Goal: Obtain resource: Download file/media

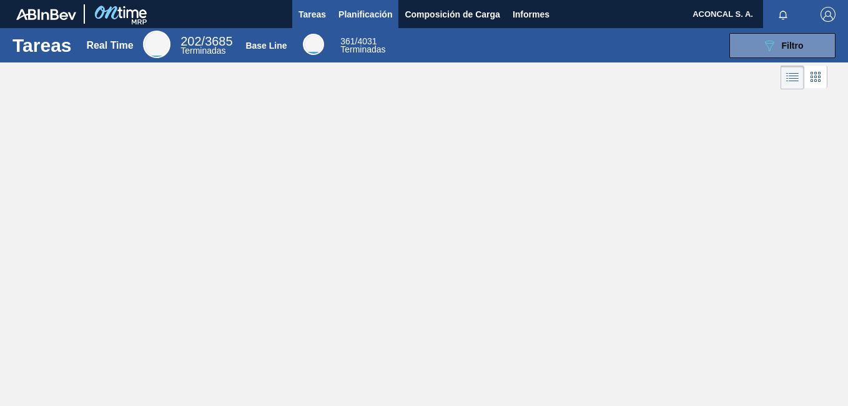
click at [373, 4] on button "Planificación" at bounding box center [365, 14] width 66 height 28
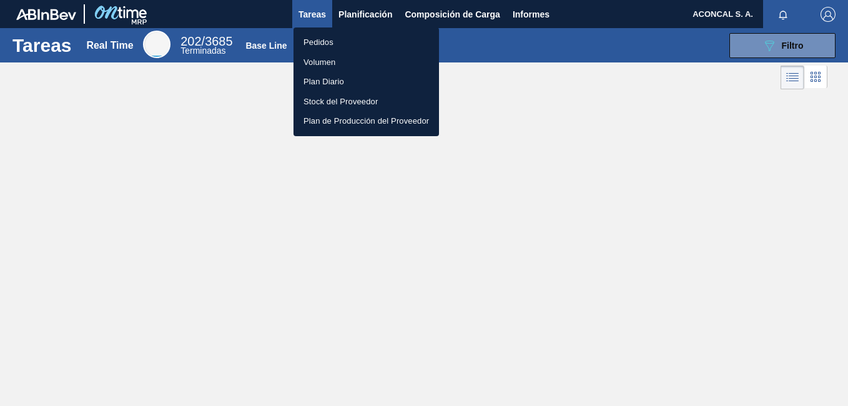
click at [761, 45] on div at bounding box center [424, 203] width 848 height 406
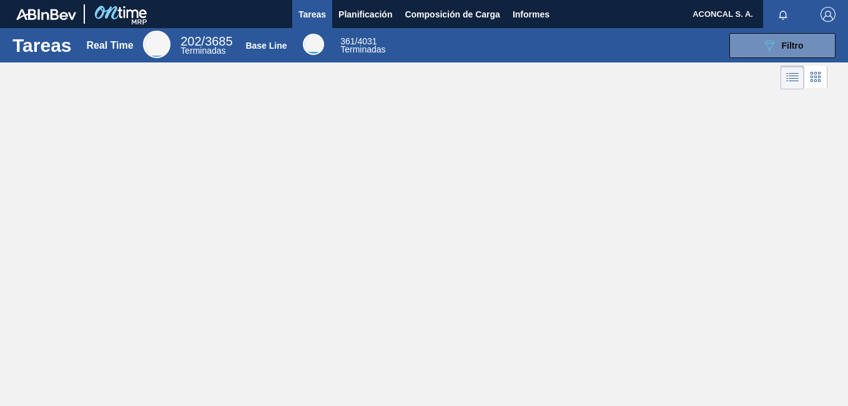
click at [761, 45] on button "089F7B8B-B2A5-4AFE-B5C0-19BA573D28AC Filtro" at bounding box center [783, 45] width 106 height 25
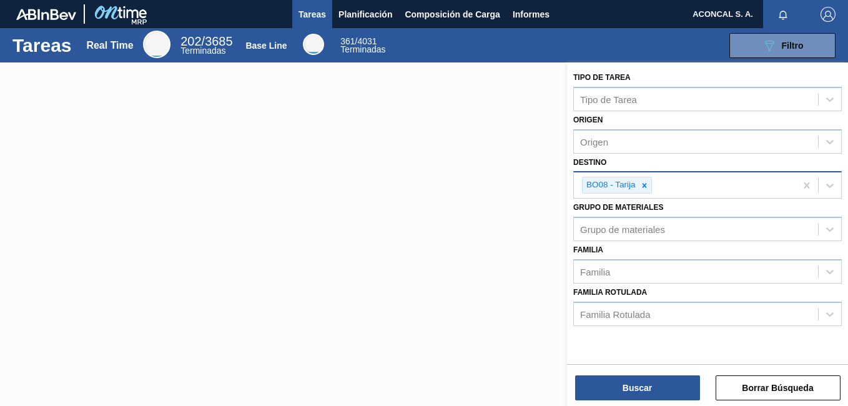
click at [644, 184] on icon at bounding box center [644, 185] width 9 height 9
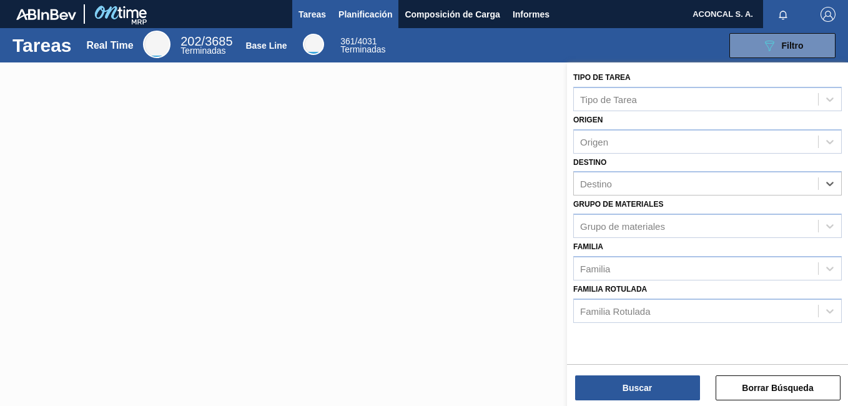
click at [369, 12] on span "Planificación" at bounding box center [366, 14] width 54 height 15
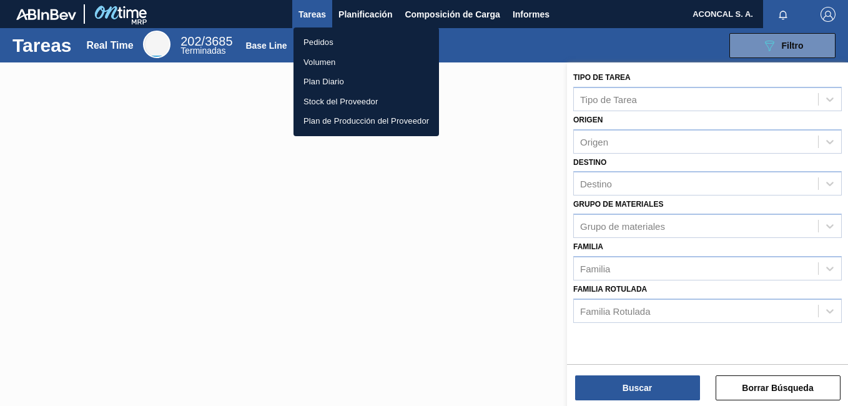
click at [324, 39] on li "Pedidos" at bounding box center [367, 42] width 146 height 20
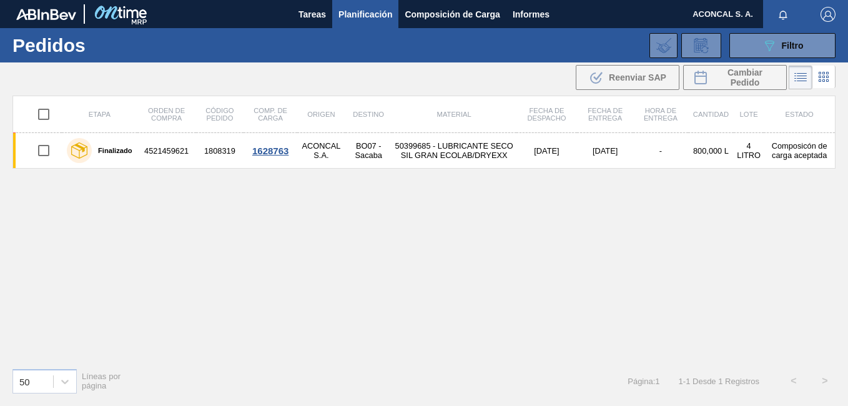
click at [814, 188] on div "Etapa Orden de Compra Código Pedido Comp. de Carga Origen Destino Material Fech…" at bounding box center [423, 227] width 823 height 262
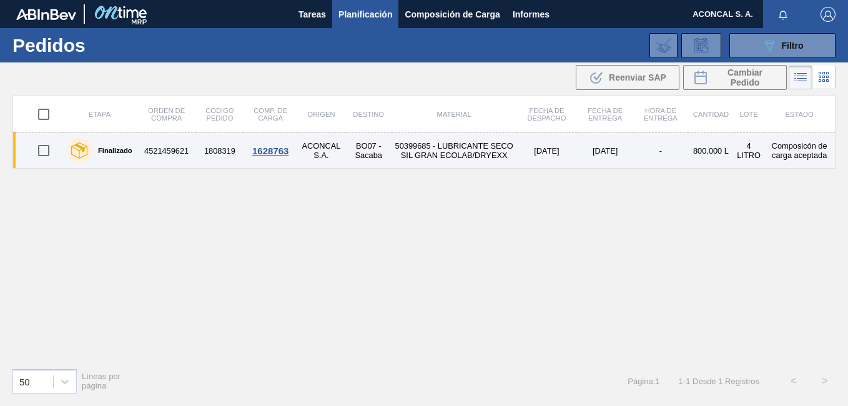
click at [362, 143] on td "BO07 - Sacaba" at bounding box center [368, 151] width 47 height 36
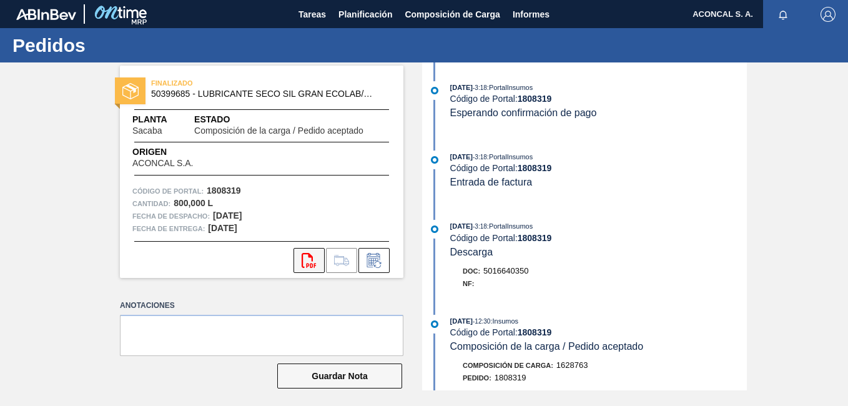
click at [315, 259] on icon "svg{fill:#ff0000}" at bounding box center [309, 260] width 15 height 15
click at [363, 17] on span "Planificación" at bounding box center [366, 14] width 54 height 15
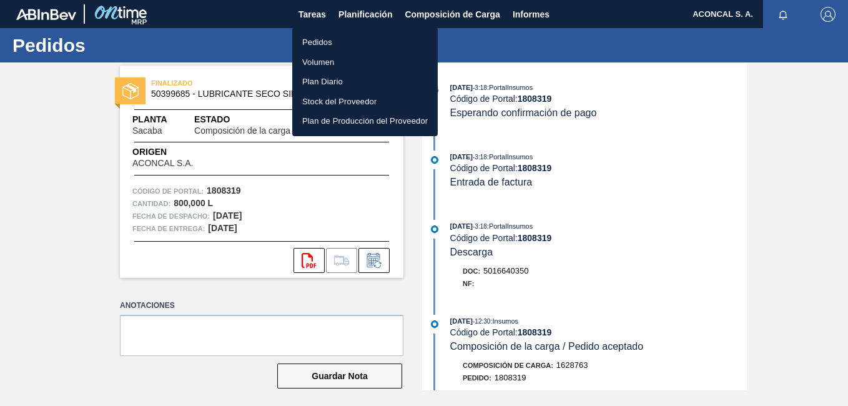
click at [362, 48] on li "Pedidos" at bounding box center [365, 42] width 146 height 20
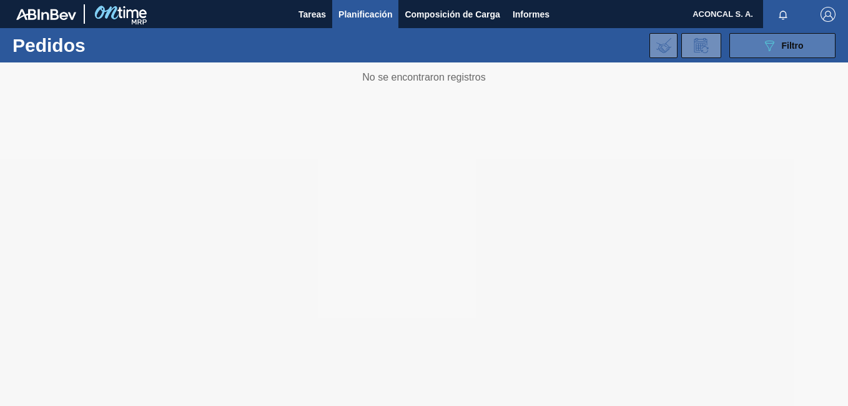
click at [793, 42] on span "Filtro" at bounding box center [793, 46] width 22 height 10
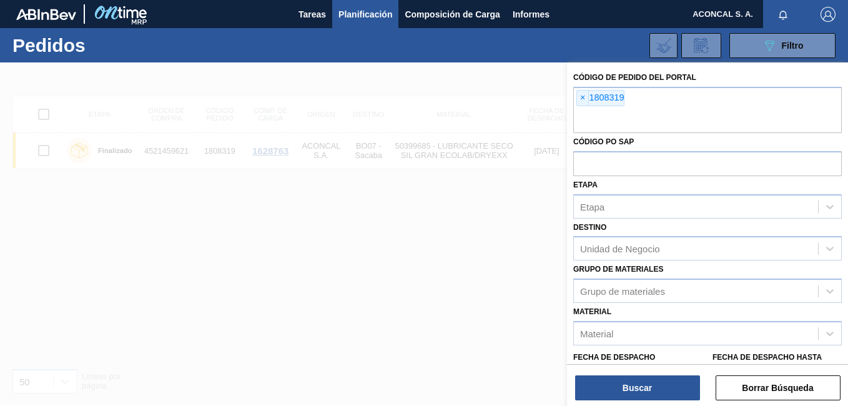
click at [583, 96] on span "×" at bounding box center [583, 98] width 12 height 15
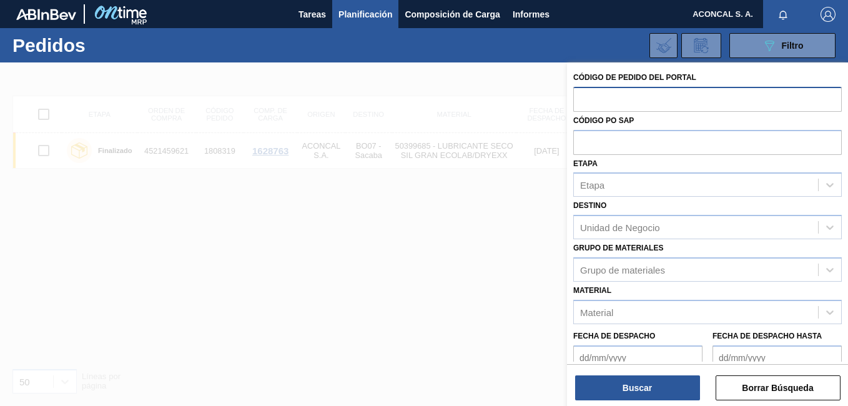
click at [588, 97] on input "text" at bounding box center [707, 99] width 269 height 24
paste input "1790559"
type input "1790559"
click at [646, 98] on input "1790559" at bounding box center [707, 99] width 269 height 24
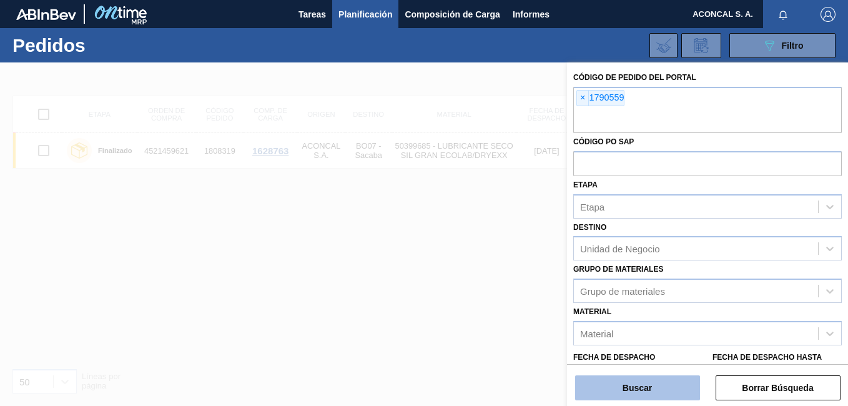
click at [656, 381] on button "Buscar" at bounding box center [637, 387] width 125 height 25
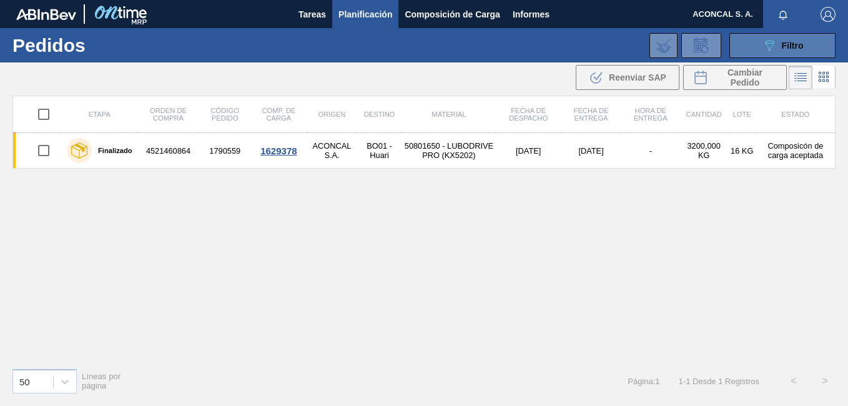
click at [795, 46] on span "Filtro" at bounding box center [793, 46] width 22 height 10
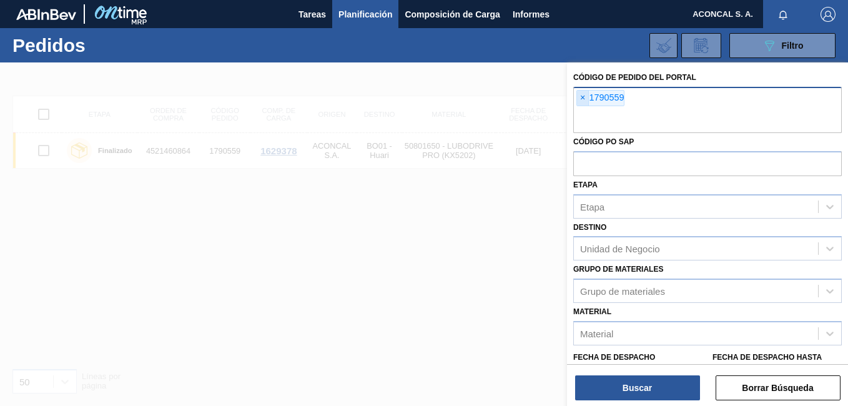
click at [579, 98] on span "×" at bounding box center [583, 98] width 12 height 15
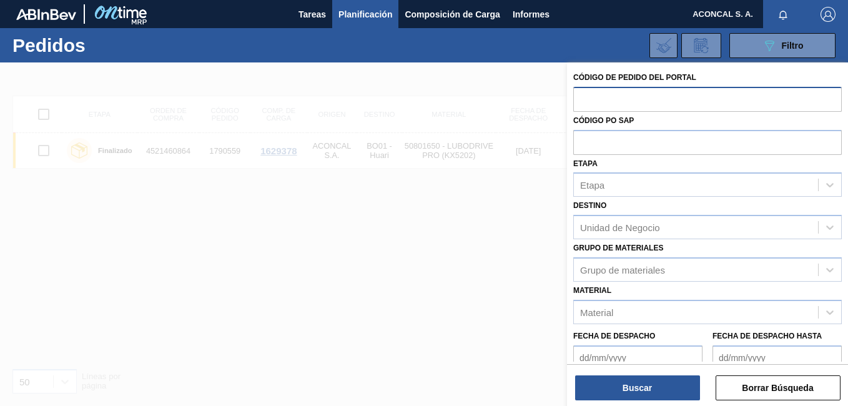
click at [658, 96] on input "text" at bounding box center [707, 99] width 269 height 24
paste input "1790572"
type input "1"
click at [651, 96] on input "text" at bounding box center [707, 99] width 269 height 24
paste input "1790572"
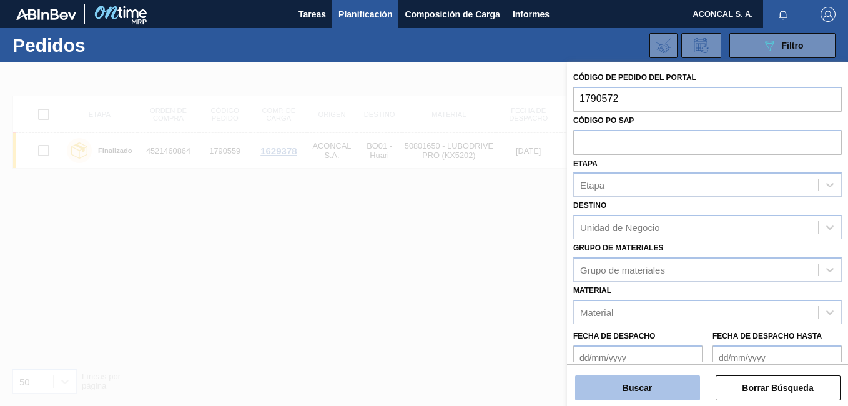
type input "1790572"
click at [648, 393] on button "Buscar" at bounding box center [637, 387] width 125 height 25
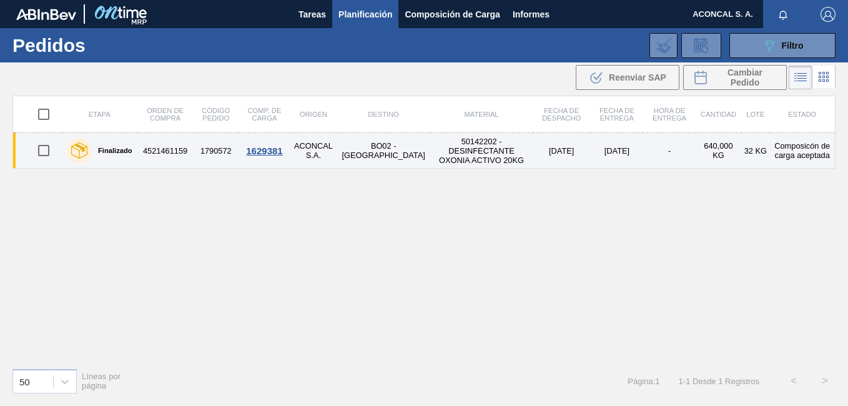
click at [435, 137] on td "50142202 - DESINFECTANTE OXONIA ACTIVO 20KG" at bounding box center [481, 151] width 102 height 36
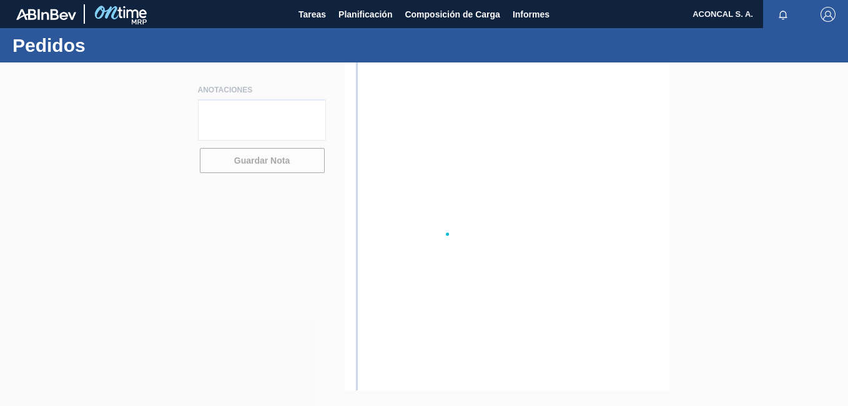
click at [435, 137] on div at bounding box center [424, 234] width 848 height 344
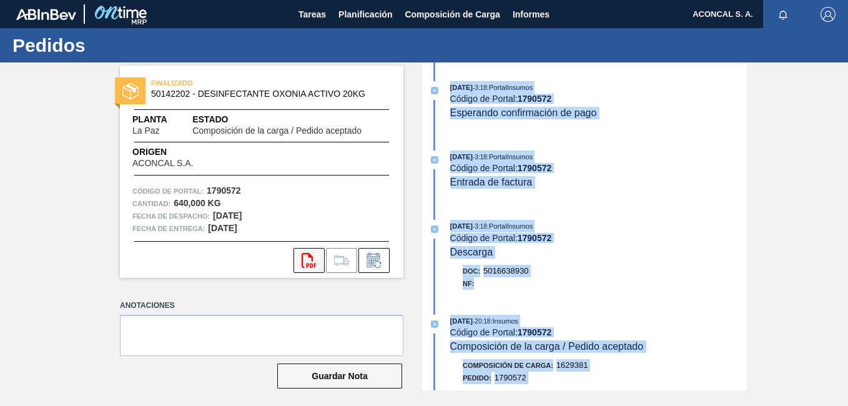
click at [297, 265] on button "svg{fill:#ff0000}" at bounding box center [309, 260] width 31 height 25
click at [385, 7] on span "Planificación" at bounding box center [366, 14] width 54 height 15
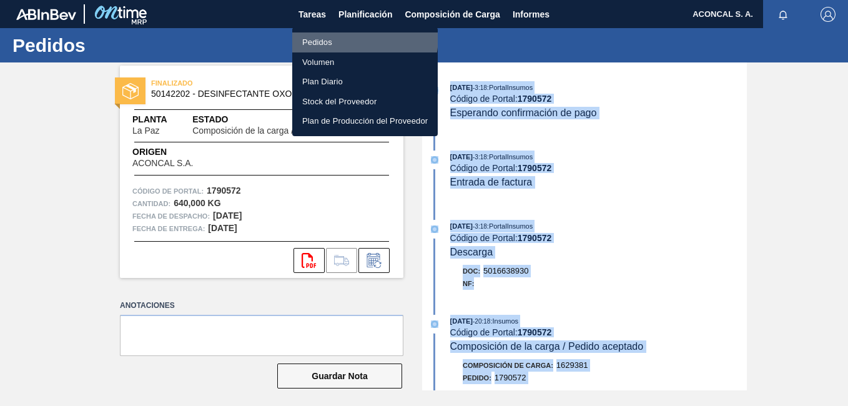
click at [343, 36] on li "Pedidos" at bounding box center [365, 42] width 146 height 20
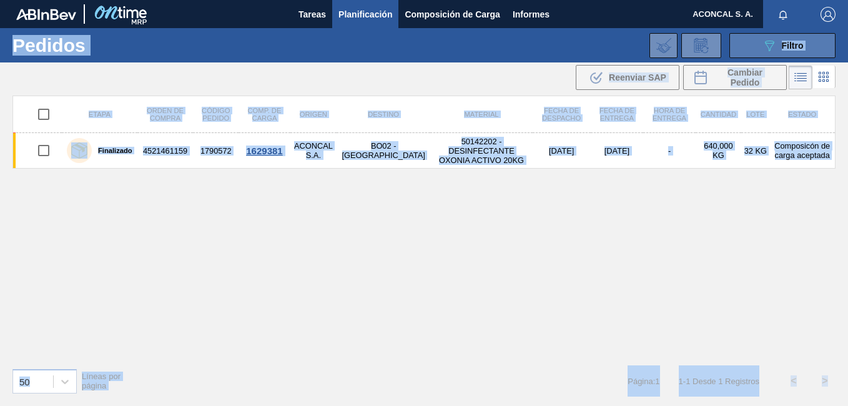
click at [751, 47] on button "089F7B8B-B2A5-4AFE-B5C0-19BA573D28AC Filtro" at bounding box center [783, 45] width 106 height 25
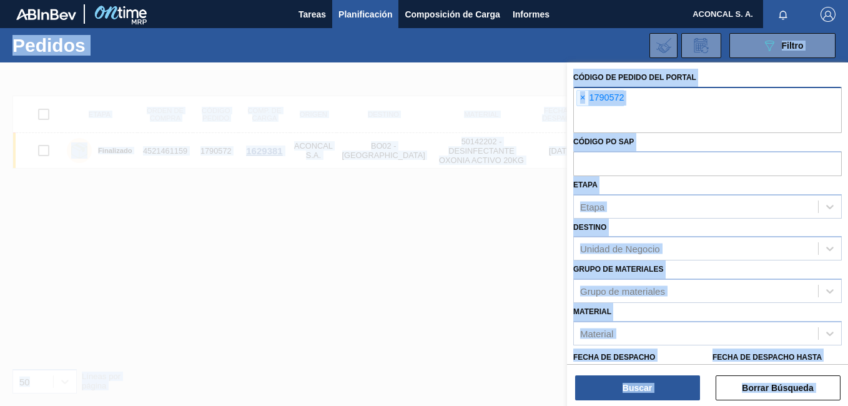
click at [582, 100] on span "×" at bounding box center [583, 98] width 12 height 15
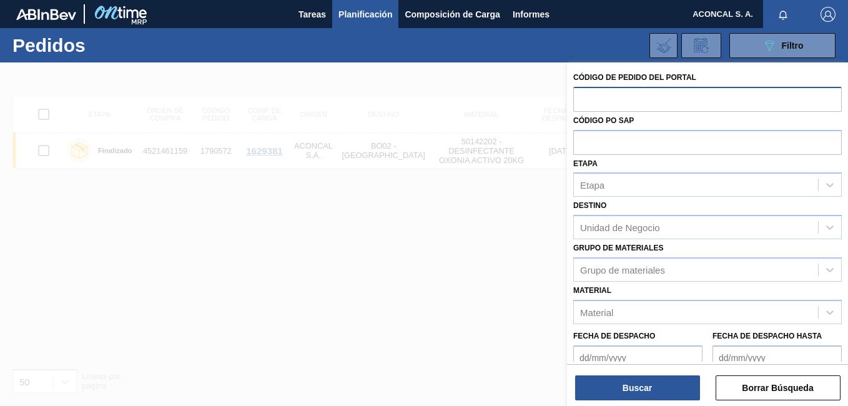
click at [601, 98] on input "text" at bounding box center [707, 99] width 269 height 24
paste input "1790559"
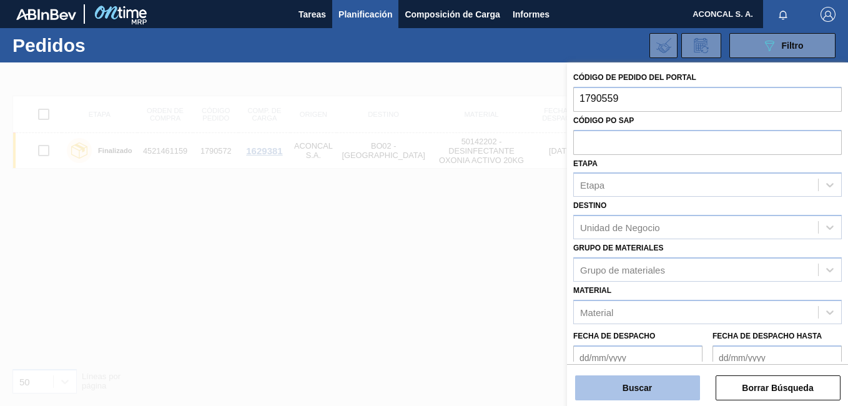
type input "1790559"
click at [618, 394] on button "Buscar" at bounding box center [637, 387] width 125 height 25
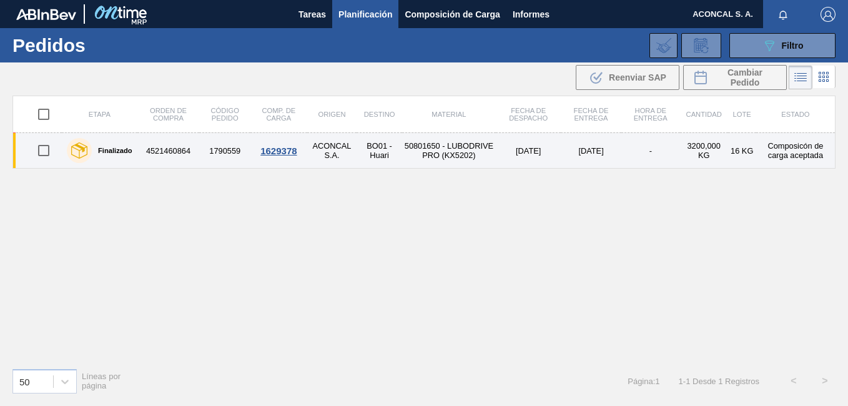
click at [512, 145] on td "14/11/2024" at bounding box center [528, 151] width 65 height 36
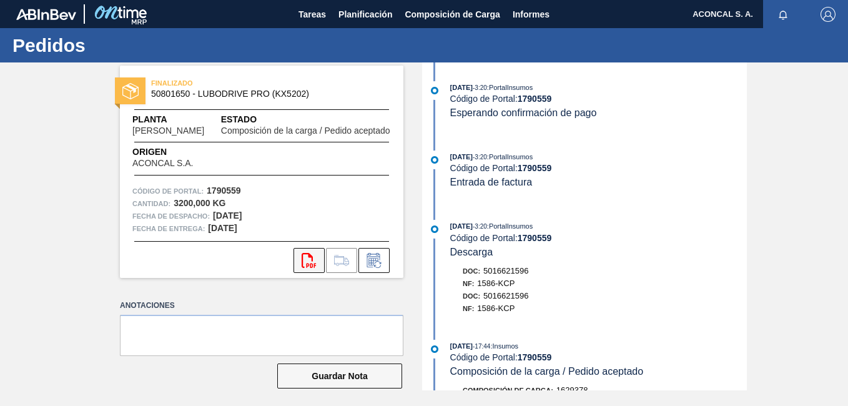
click at [297, 269] on button "svg{fill:#ff0000}" at bounding box center [309, 260] width 31 height 25
click at [374, 14] on span "Planificación" at bounding box center [366, 14] width 54 height 15
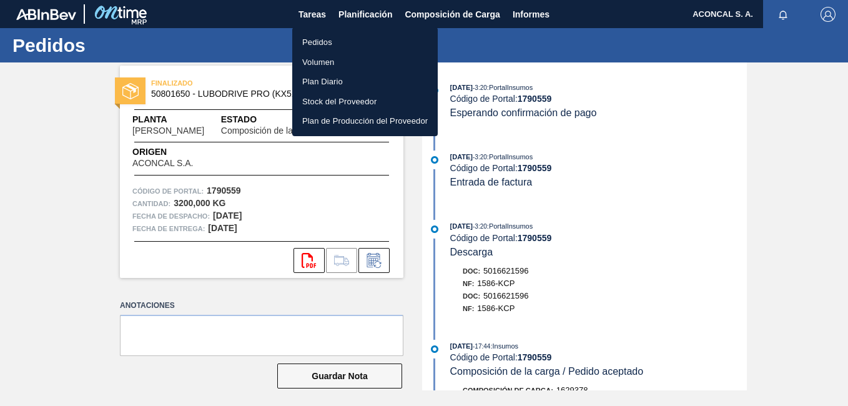
click at [359, 39] on li "Pedidos" at bounding box center [365, 42] width 146 height 20
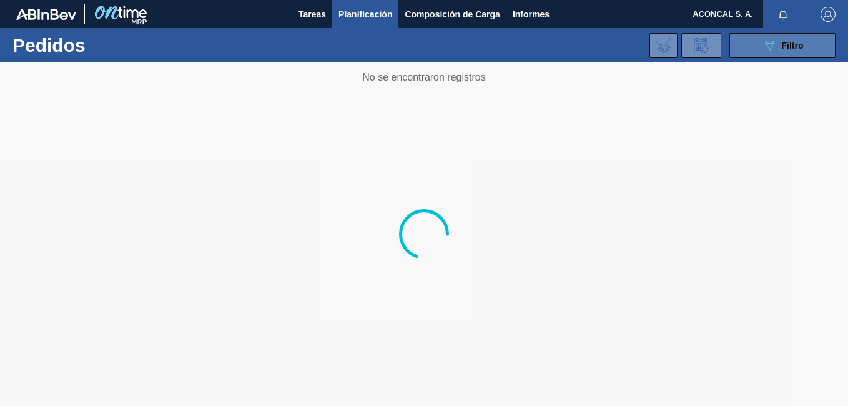
click at [797, 42] on span "Filtro" at bounding box center [793, 46] width 22 height 10
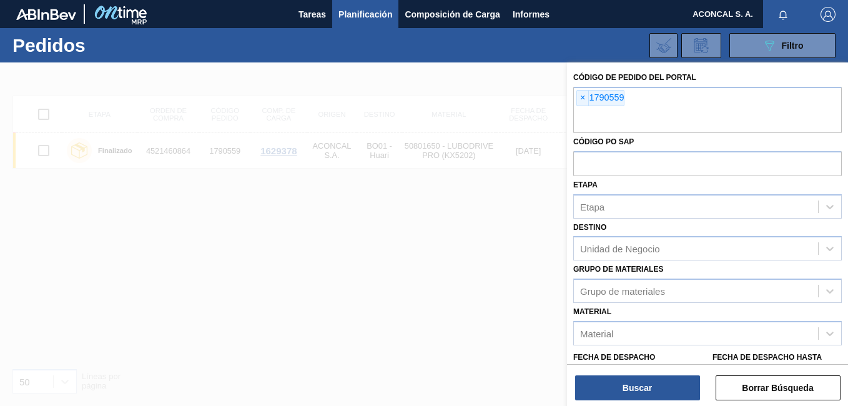
click at [583, 98] on span "×" at bounding box center [583, 98] width 12 height 15
click at [578, 99] on span "×" at bounding box center [583, 98] width 12 height 15
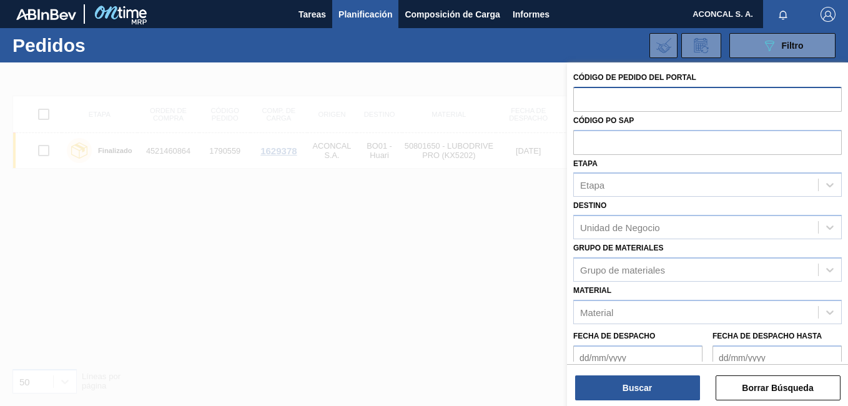
click at [611, 106] on input "text" at bounding box center [707, 99] width 269 height 24
paste input "1784398"
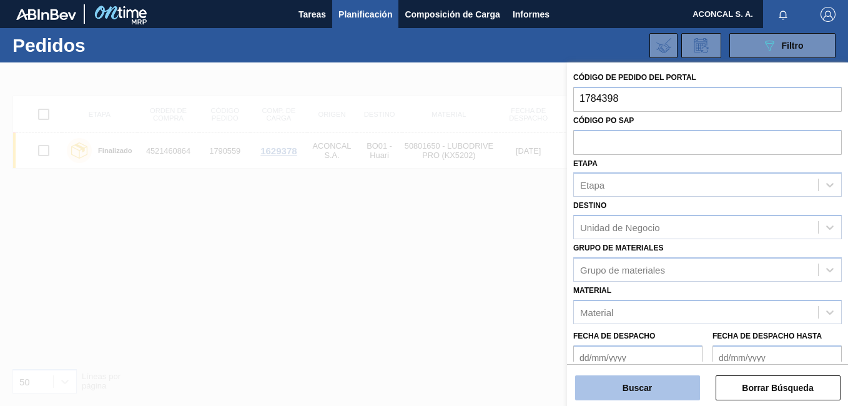
type input "1784398"
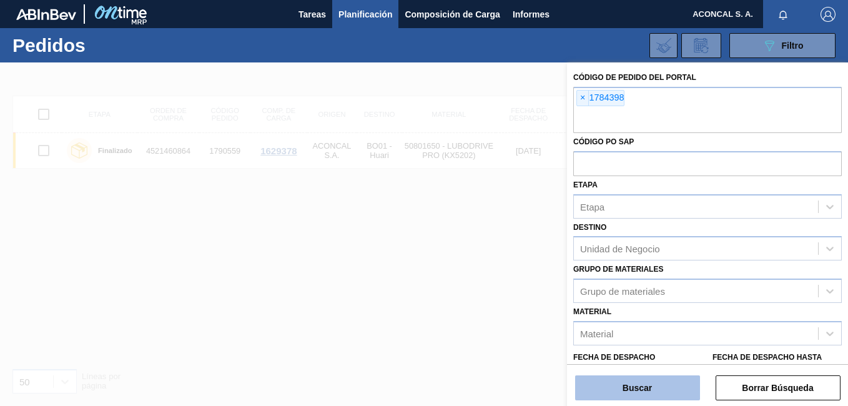
click at [648, 390] on button "Buscar" at bounding box center [637, 387] width 125 height 25
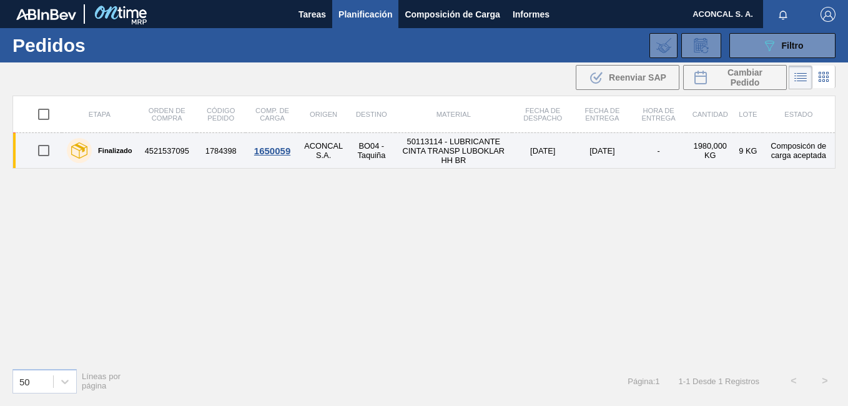
click at [395, 156] on td "BO04 - Taquiña" at bounding box center [371, 151] width 47 height 36
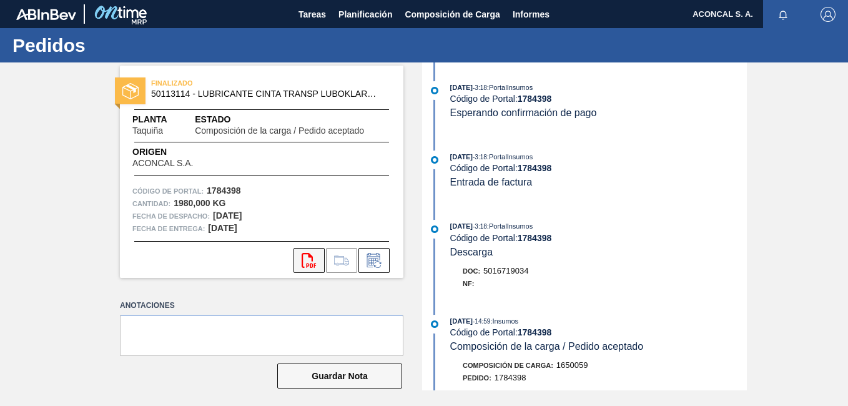
click at [312, 265] on icon at bounding box center [309, 260] width 14 height 15
click at [360, 15] on span "Planificación" at bounding box center [366, 14] width 54 height 15
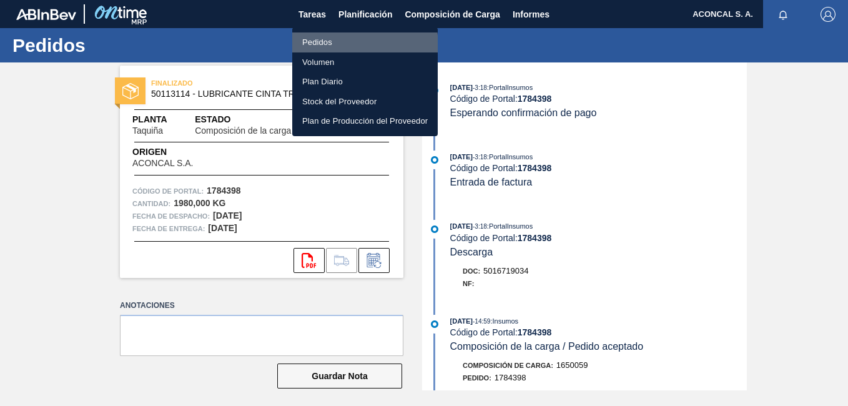
click at [314, 47] on li "Pedidos" at bounding box center [365, 42] width 146 height 20
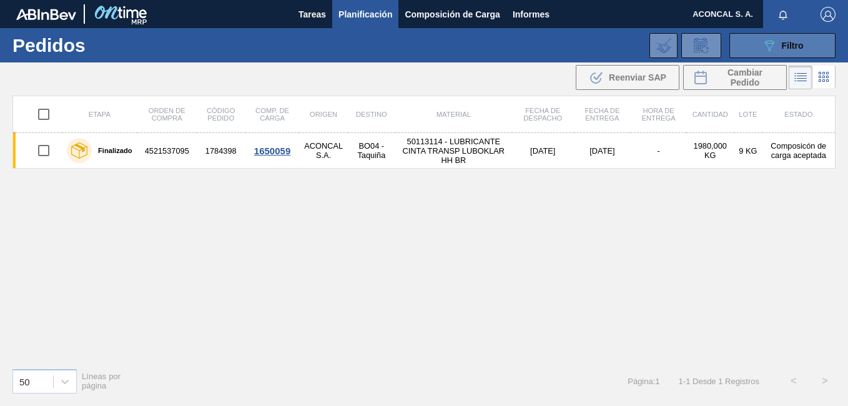
click at [802, 47] on span "Filtro" at bounding box center [793, 46] width 22 height 10
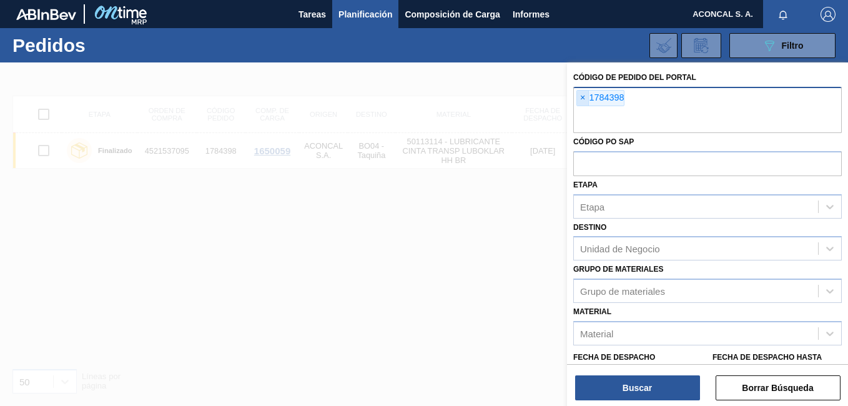
click at [587, 100] on span "×" at bounding box center [583, 98] width 12 height 15
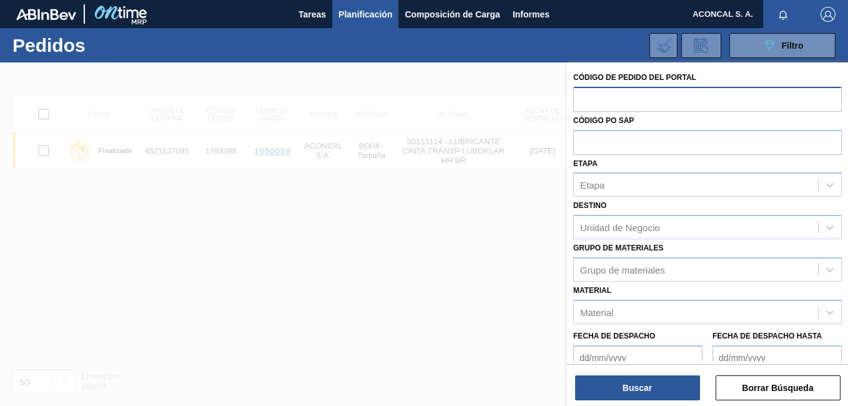
click at [635, 102] on input "text" at bounding box center [707, 99] width 269 height 24
paste input "1790574"
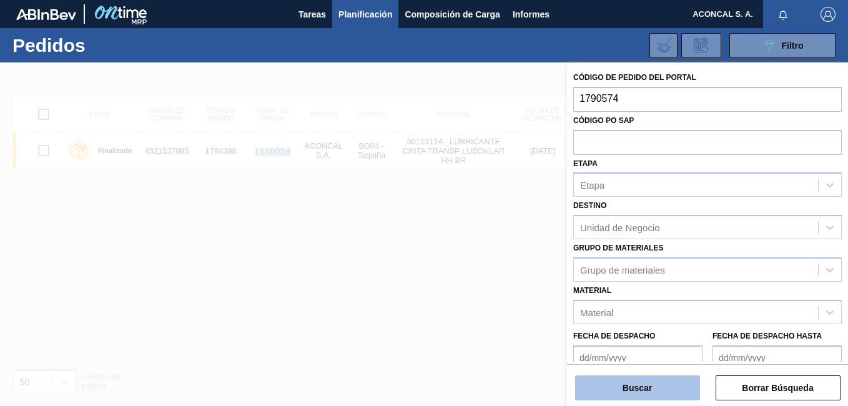
type input "1790574"
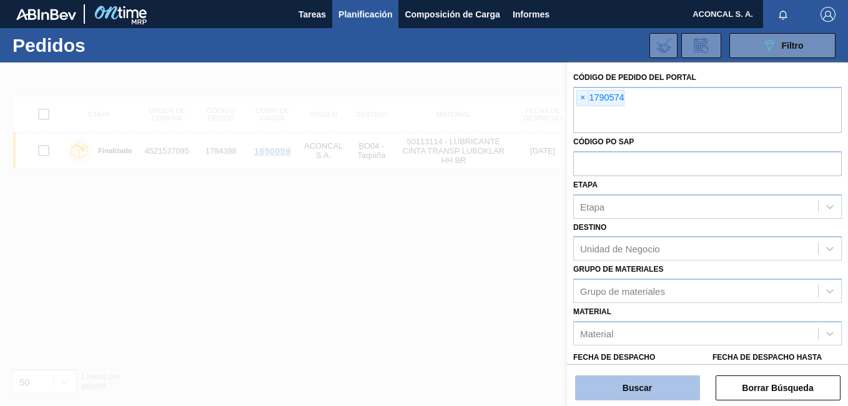
click at [636, 391] on button "Buscar" at bounding box center [637, 387] width 125 height 25
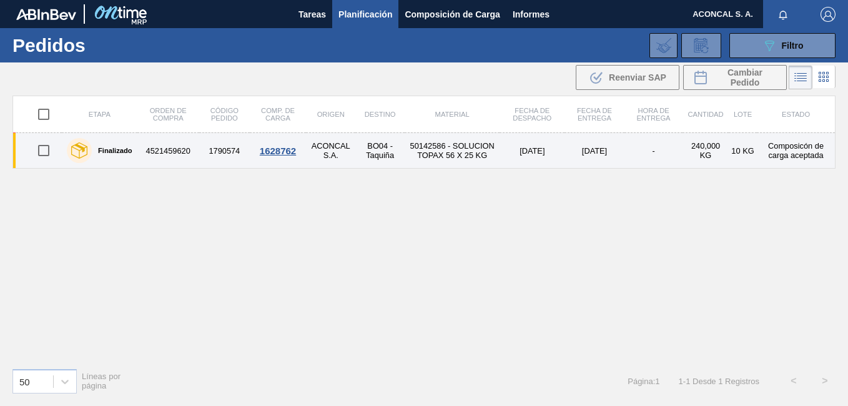
click at [525, 162] on td "15/11/2024" at bounding box center [532, 151] width 65 height 36
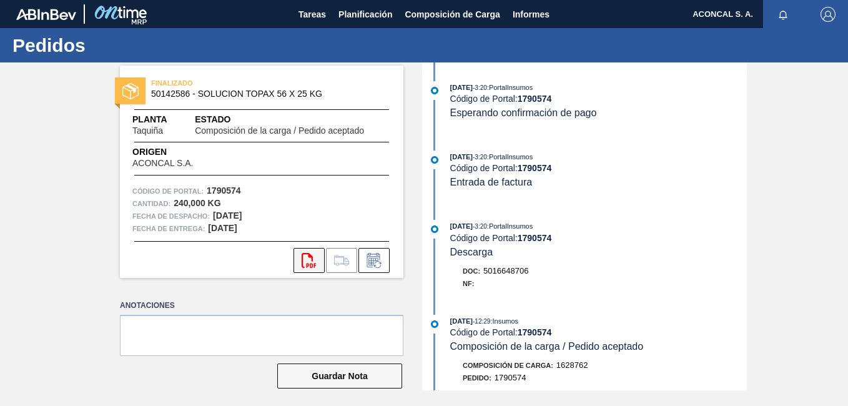
click at [310, 252] on button "svg{fill:#ff0000}" at bounding box center [309, 260] width 31 height 25
click at [380, 20] on span "Planificación" at bounding box center [366, 14] width 54 height 15
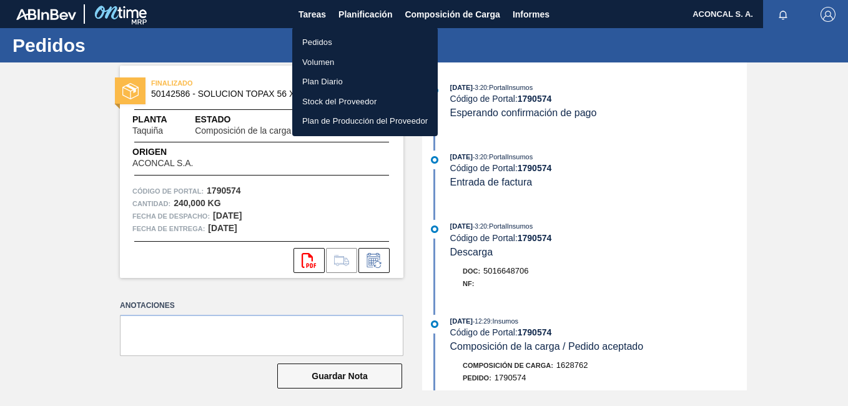
click at [379, 44] on li "Pedidos" at bounding box center [365, 42] width 146 height 20
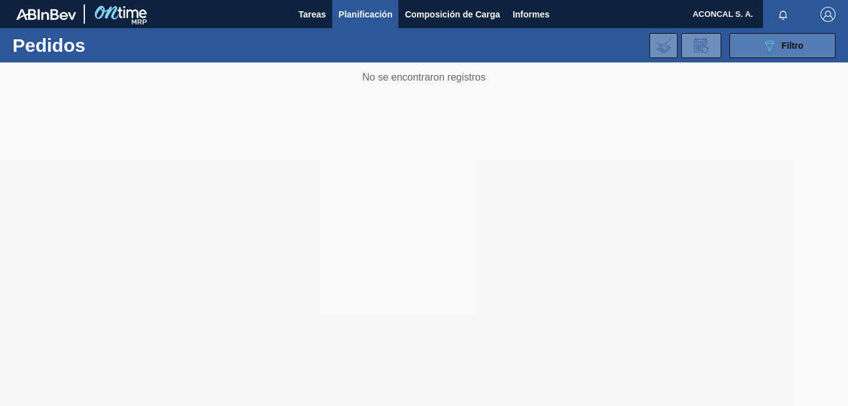
click at [783, 44] on span "Filtro" at bounding box center [793, 46] width 22 height 10
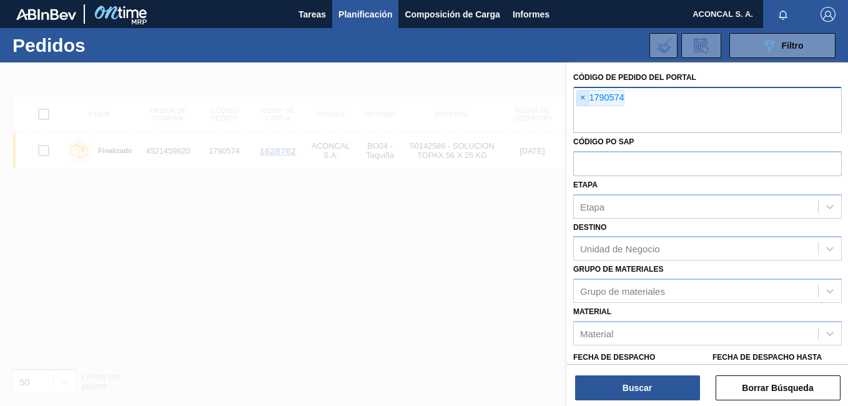
click at [580, 100] on span "×" at bounding box center [583, 98] width 12 height 15
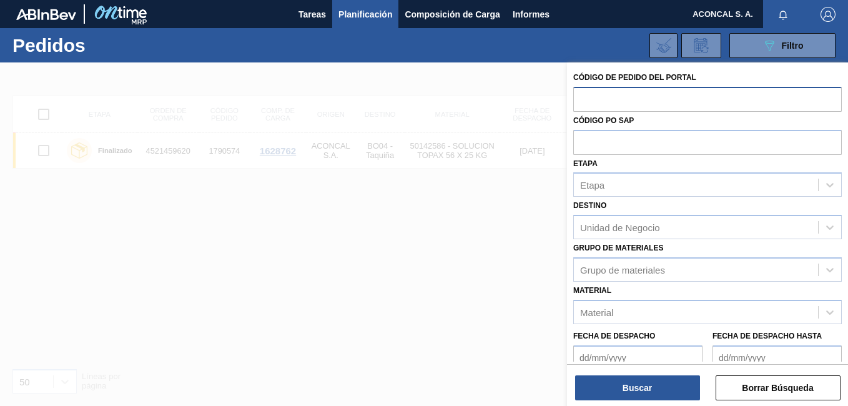
click at [615, 96] on input "text" at bounding box center [707, 99] width 269 height 24
paste input "1831936"
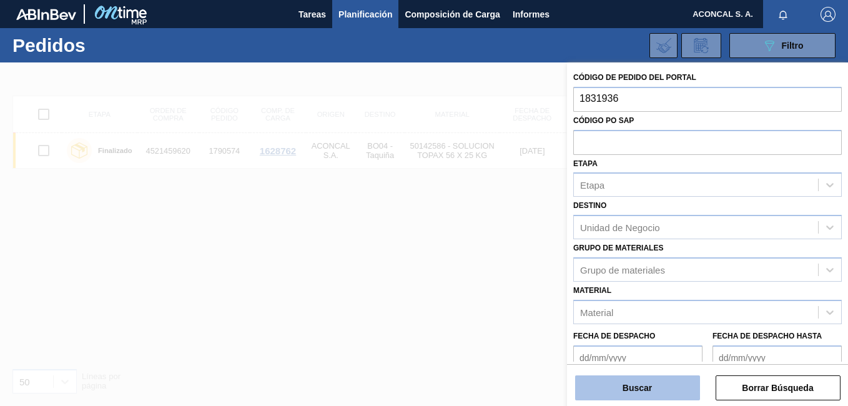
type input "1831936"
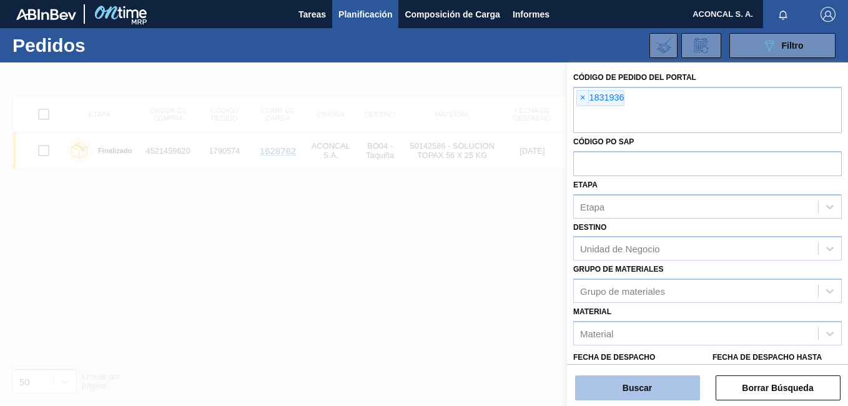
click at [646, 382] on button "Buscar" at bounding box center [637, 387] width 125 height 25
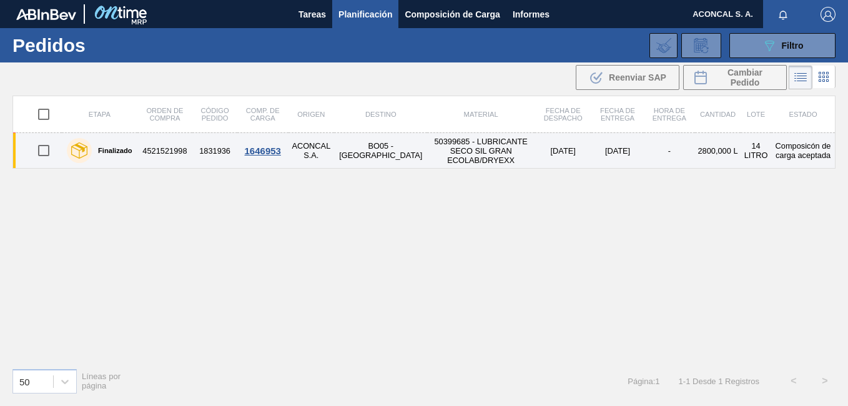
click at [486, 151] on td "50399685 - LUBRICANTE SECO SIL GRAN ECOLAB/DRYEXX" at bounding box center [480, 151] width 107 height 36
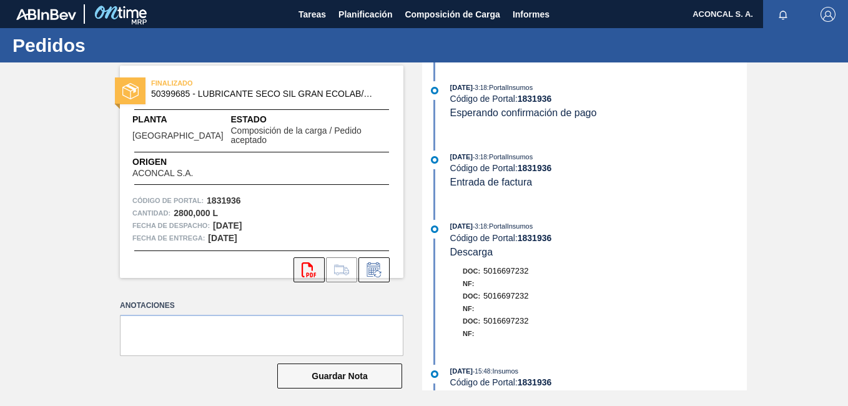
click at [306, 264] on icon at bounding box center [309, 269] width 14 height 15
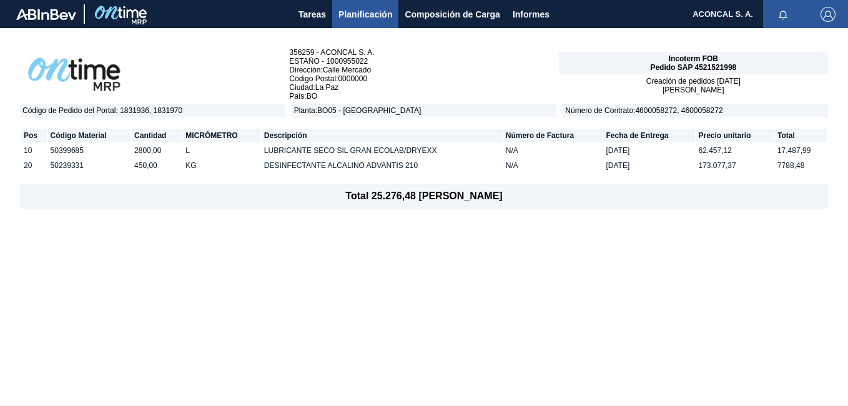
click at [508, 301] on div "356259 - ACONCAL S. A. ESTAÑO - 1000955022 Dirección : Calle Mercado Código Pos…" at bounding box center [424, 216] width 848 height 377
